Goal: Task Accomplishment & Management: Manage account settings

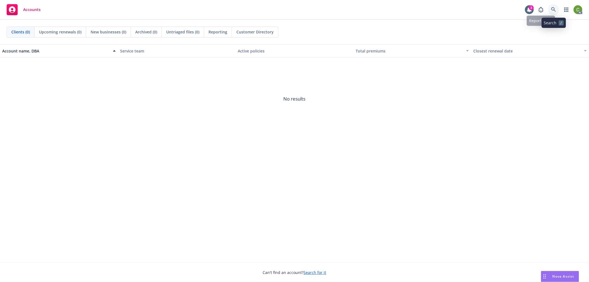
click at [556, 9] on icon at bounding box center [554, 9] width 5 height 5
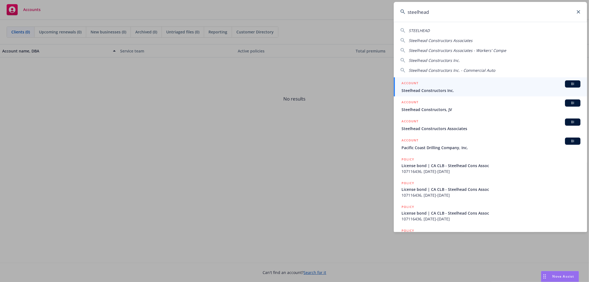
type input "steelhead"
click at [429, 90] on span "Steelhead Constructors Inc." at bounding box center [491, 91] width 179 height 6
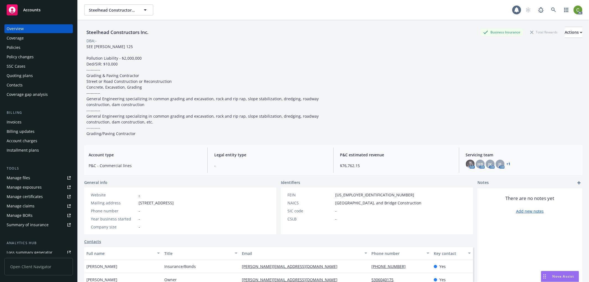
click at [26, 119] on div "Invoices" at bounding box center [39, 122] width 64 height 9
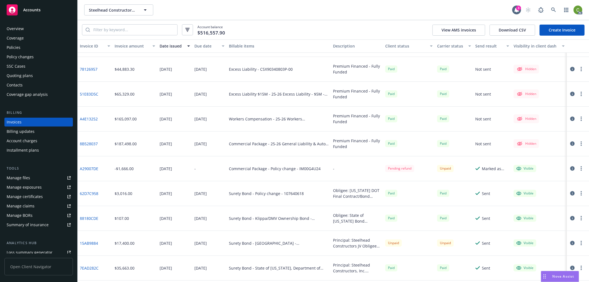
scroll to position [123, 0]
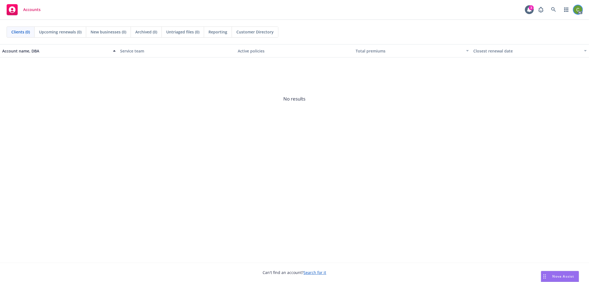
click at [530, 9] on img at bounding box center [578, 9] width 9 height 9
click at [530, 27] on link "Log out" at bounding box center [555, 24] width 55 height 11
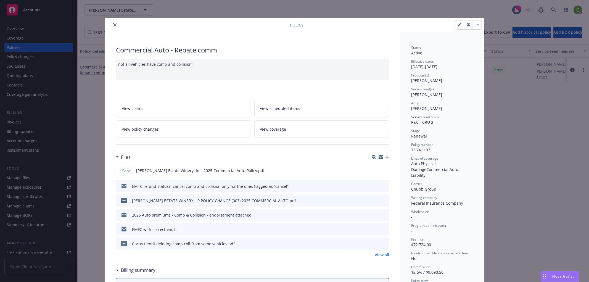
click at [113, 25] on icon "close" at bounding box center [114, 24] width 3 height 3
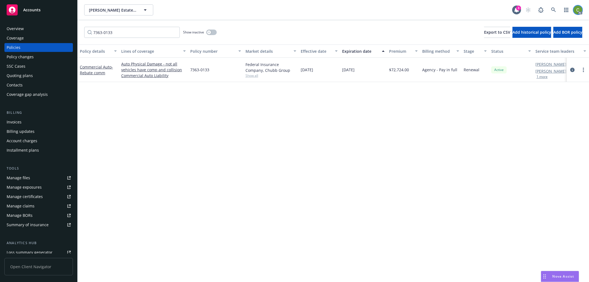
click at [576, 10] on img at bounding box center [578, 10] width 9 height 9
click at [543, 24] on link "Log out" at bounding box center [555, 24] width 55 height 11
